Goal: Find specific page/section: Find specific page/section

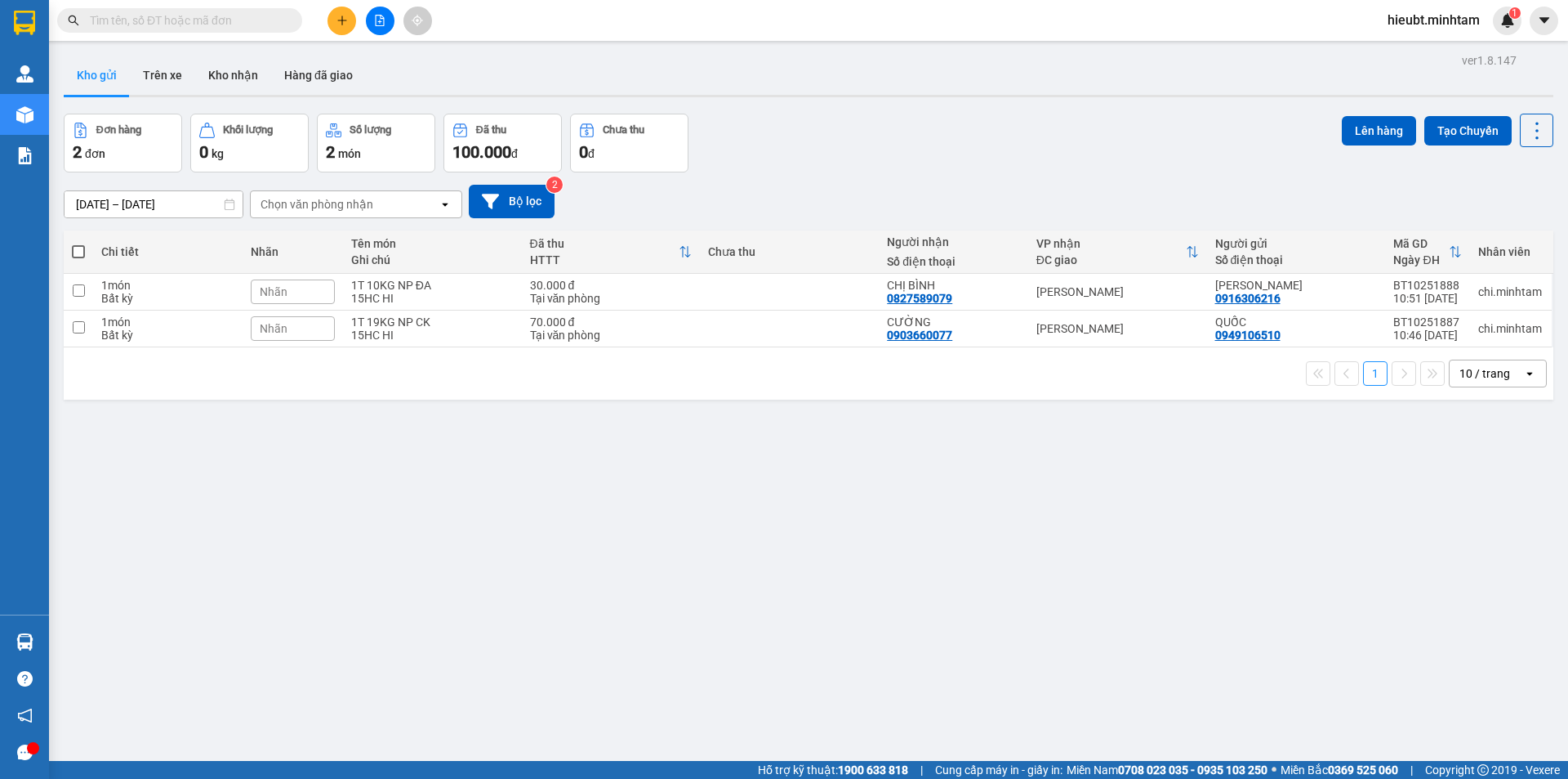
click at [125, 28] on input "text" at bounding box center [186, 21] width 193 height 18
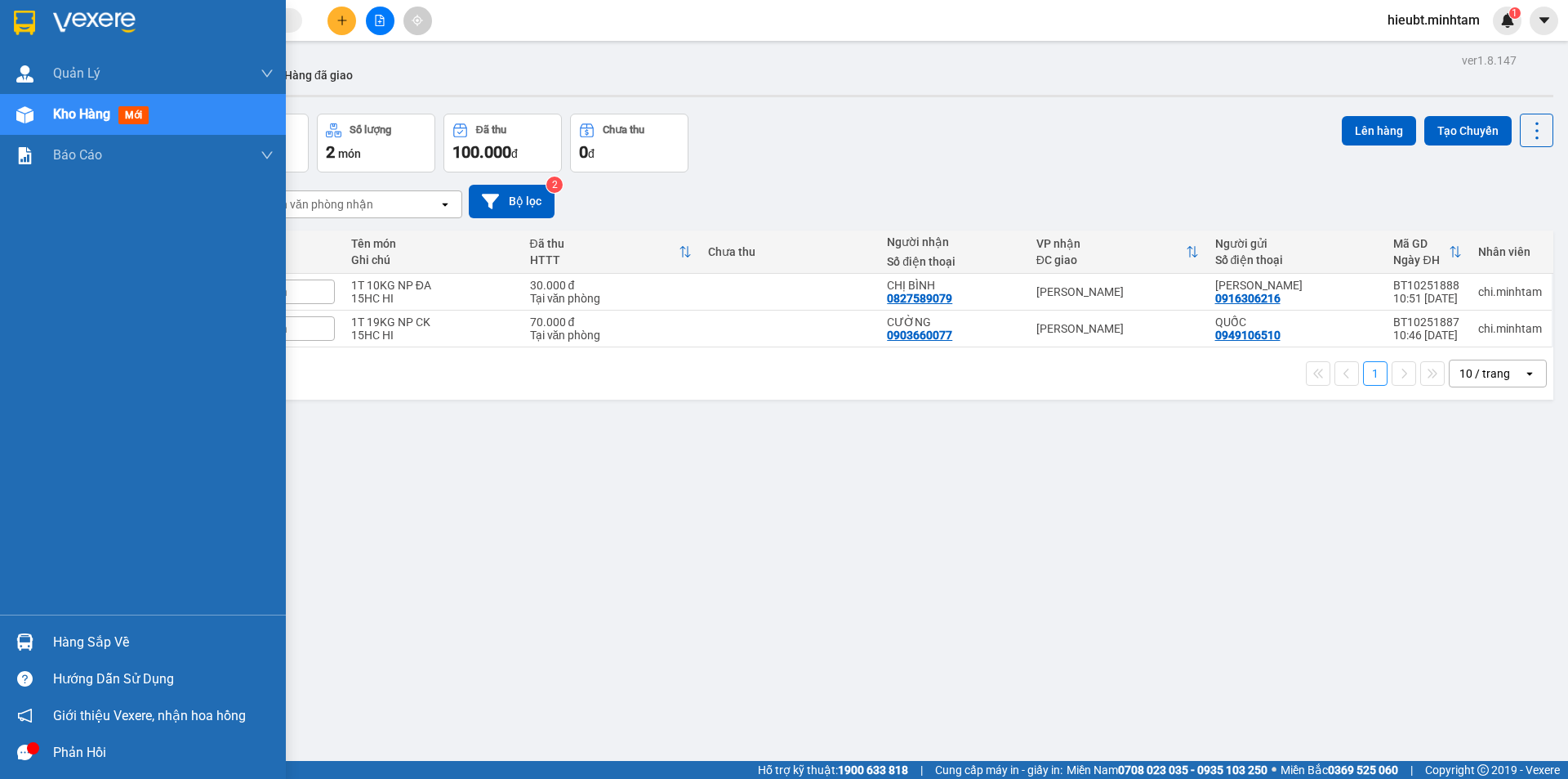
click at [29, 9] on div at bounding box center [25, 22] width 29 height 29
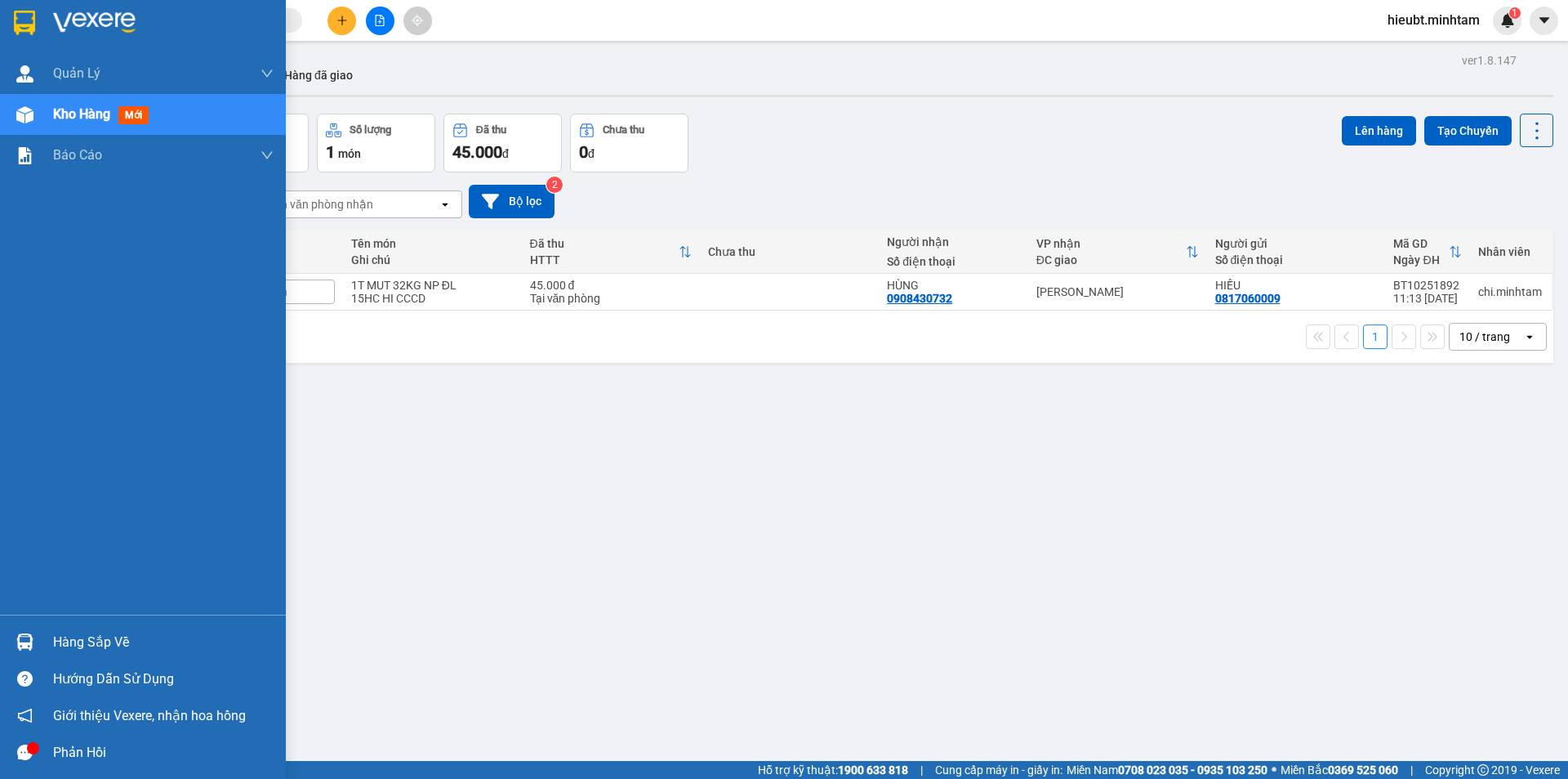
click at [27, 27] on img at bounding box center [25, 23] width 21 height 25
click at [51, 646] on div "Hàng sắp về" at bounding box center [143, 642] width 286 height 37
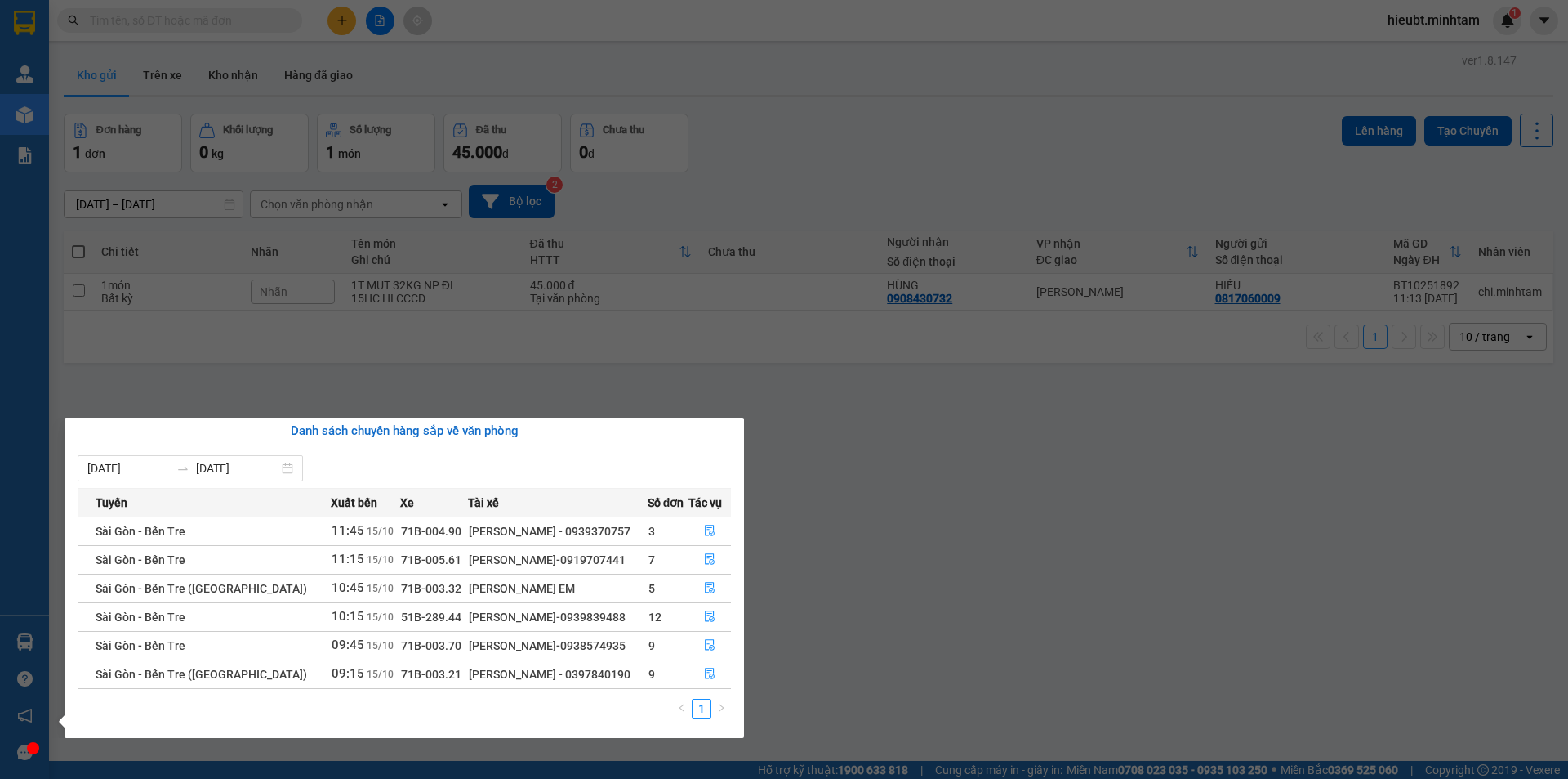
click at [260, 37] on section "Kết quả tìm kiếm ( 0 ) Bộ lọc No Data hieubt.minhtam 1 Quản [PERSON_NAME] lý kh…" at bounding box center [784, 390] width 1568 height 779
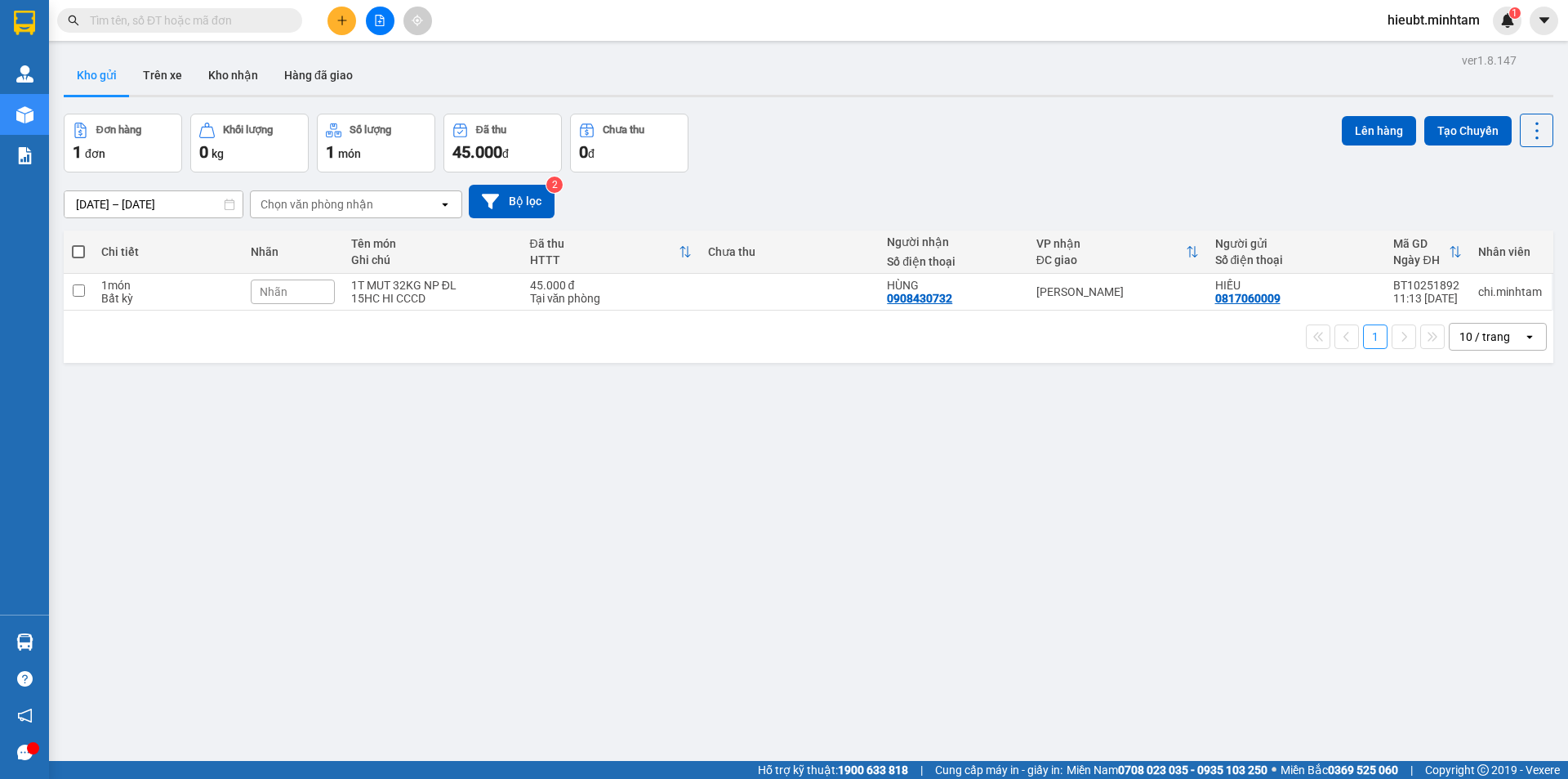
click at [255, 19] on input "text" at bounding box center [186, 21] width 193 height 18
